Goal: Information Seeking & Learning: Learn about a topic

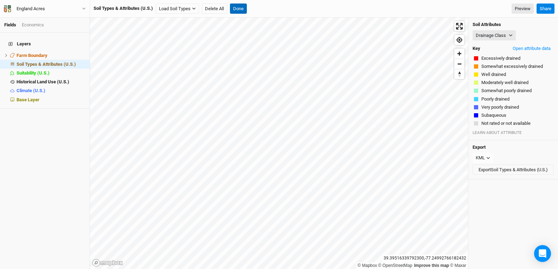
click at [234, 13] on button "Done" at bounding box center [238, 9] width 17 height 11
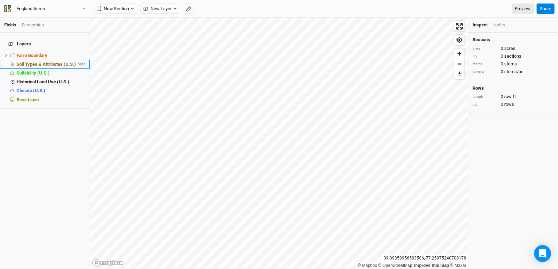
click at [76, 60] on span "hide" at bounding box center [80, 64] width 9 height 9
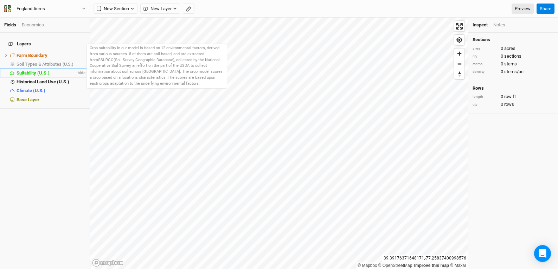
click at [34, 70] on span "Suitability (U.S.)" at bounding box center [33, 72] width 33 height 5
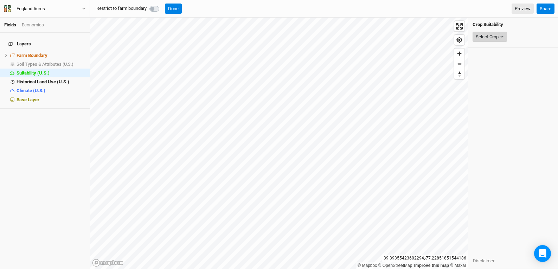
click at [479, 40] on button "Select Crop" at bounding box center [489, 37] width 34 height 11
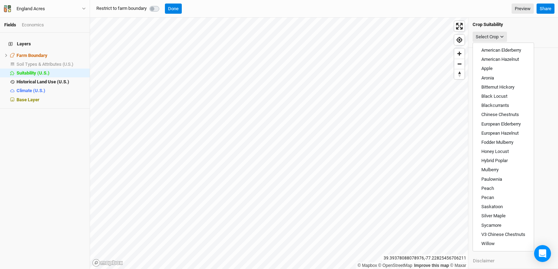
click at [526, 32] on div "Select Crop" at bounding box center [512, 36] width 81 height 13
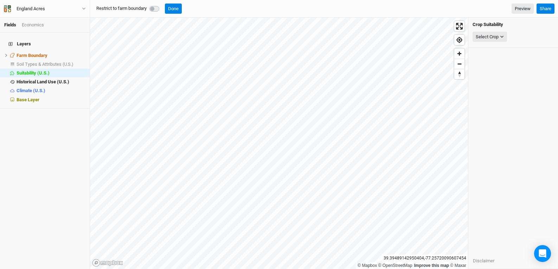
click at [162, 5] on label at bounding box center [162, 5] width 0 height 0
click at [176, 11] on button "Done" at bounding box center [173, 9] width 17 height 11
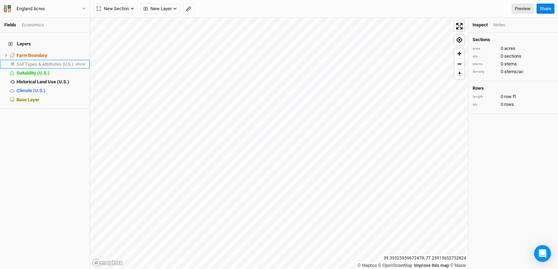
click at [44, 61] on span "Soil Types & Attributes (U.S.)" at bounding box center [45, 63] width 57 height 5
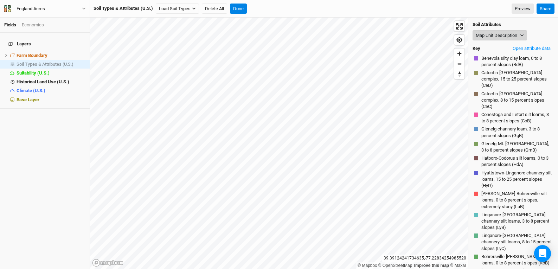
click at [505, 33] on button "Map Unit Description" at bounding box center [499, 35] width 54 height 11
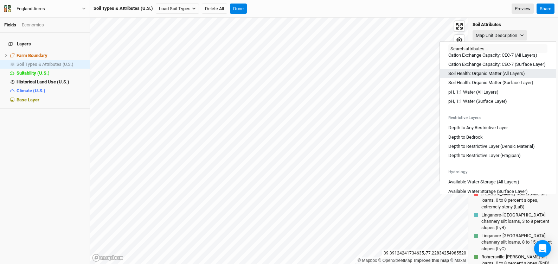
scroll to position [153, 0]
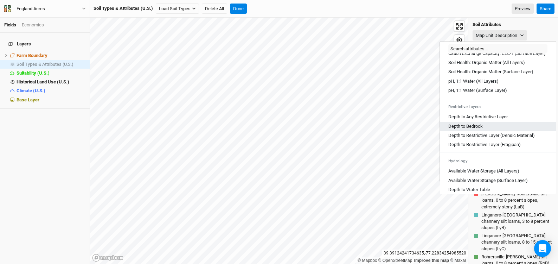
click at [502, 129] on div "Depth to Bedrock" at bounding box center [497, 126] width 99 height 6
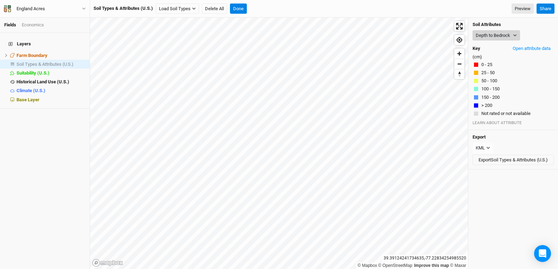
click at [501, 37] on button "Depth to Bedrock" at bounding box center [495, 35] width 47 height 11
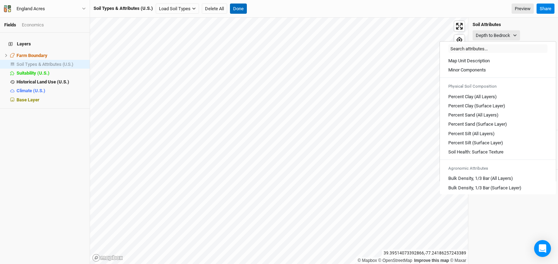
click at [240, 7] on button "Done" at bounding box center [238, 9] width 17 height 11
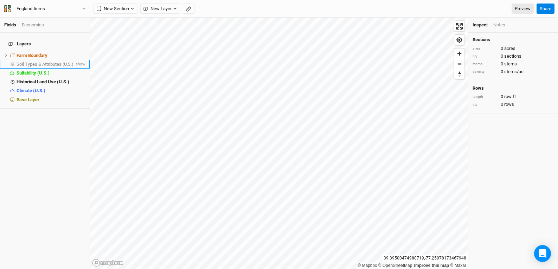
click at [33, 61] on span "Soil Types & Attributes (U.S.)" at bounding box center [45, 63] width 57 height 5
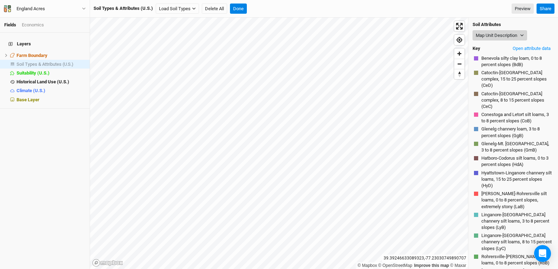
click at [504, 37] on button "Map Unit Description" at bounding box center [499, 35] width 54 height 11
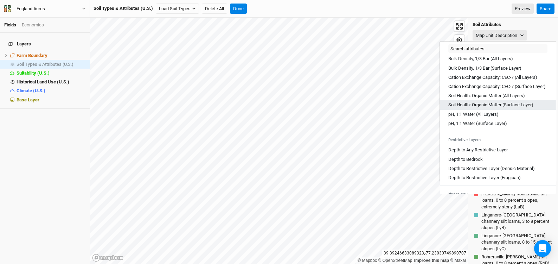
scroll to position [190, 0]
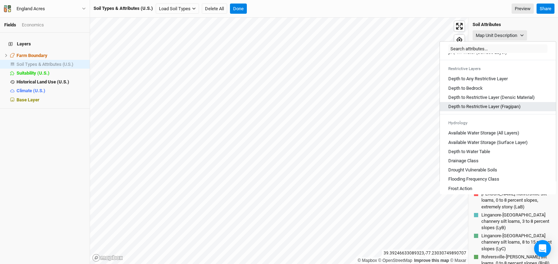
click at [470, 110] on \(Fragipan\) "Depth to Restrictive Layer (Fragipan)" at bounding box center [484, 106] width 72 height 6
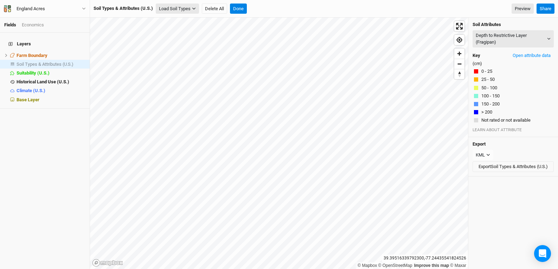
click at [194, 8] on icon "button" at bounding box center [194, 9] width 4 height 4
click at [198, 20] on button "Load for Farm Boundary" at bounding box center [185, 20] width 59 height 9
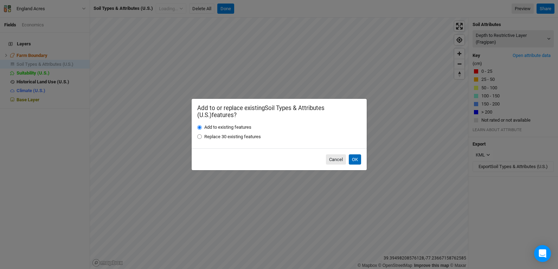
click at [351, 158] on button "OK" at bounding box center [355, 159] width 12 height 11
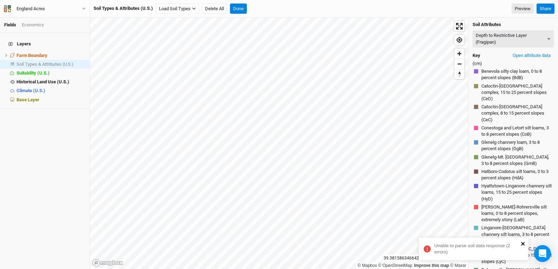
click at [523, 243] on icon "close" at bounding box center [523, 244] width 4 height 4
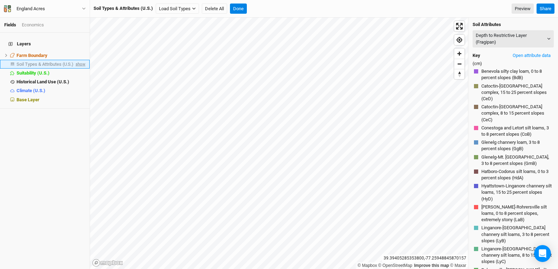
click at [74, 60] on span "show" at bounding box center [79, 64] width 11 height 9
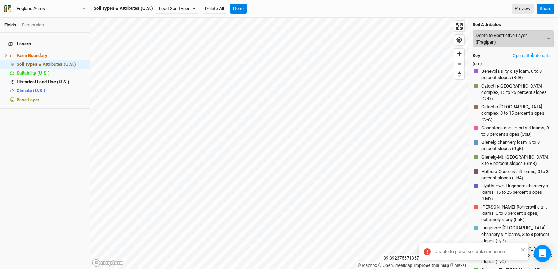
click at [526, 45] on button "Depth to Restrictive Layer (Fragipan)" at bounding box center [512, 38] width 81 height 17
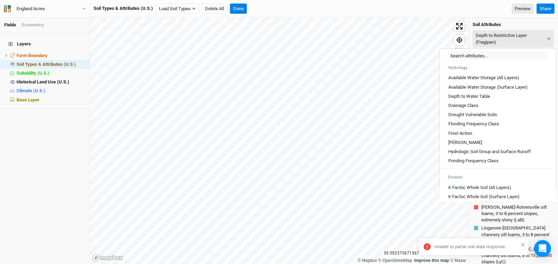
scroll to position [261, 0]
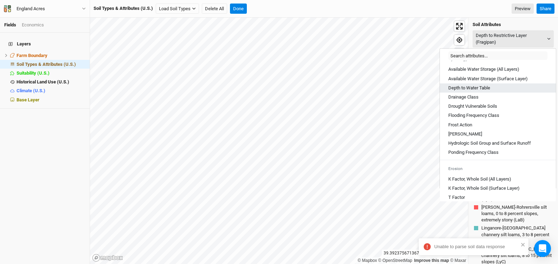
click at [490, 91] on Table "Depth to Water Table" at bounding box center [469, 88] width 42 height 6
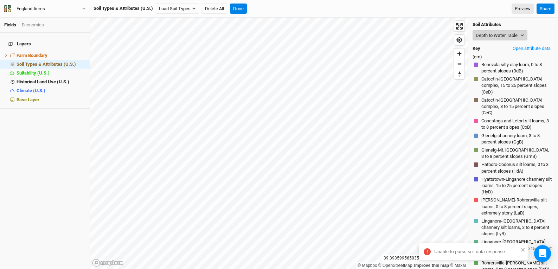
click at [513, 36] on button "Depth to Water Table" at bounding box center [499, 35] width 55 height 11
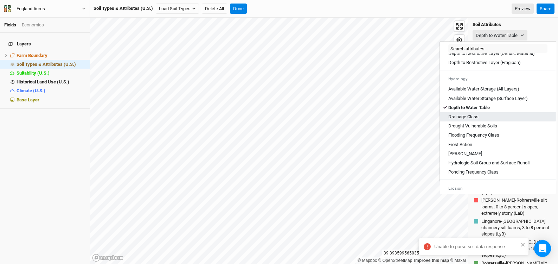
scroll to position [244, 0]
